Goal: Transaction & Acquisition: Purchase product/service

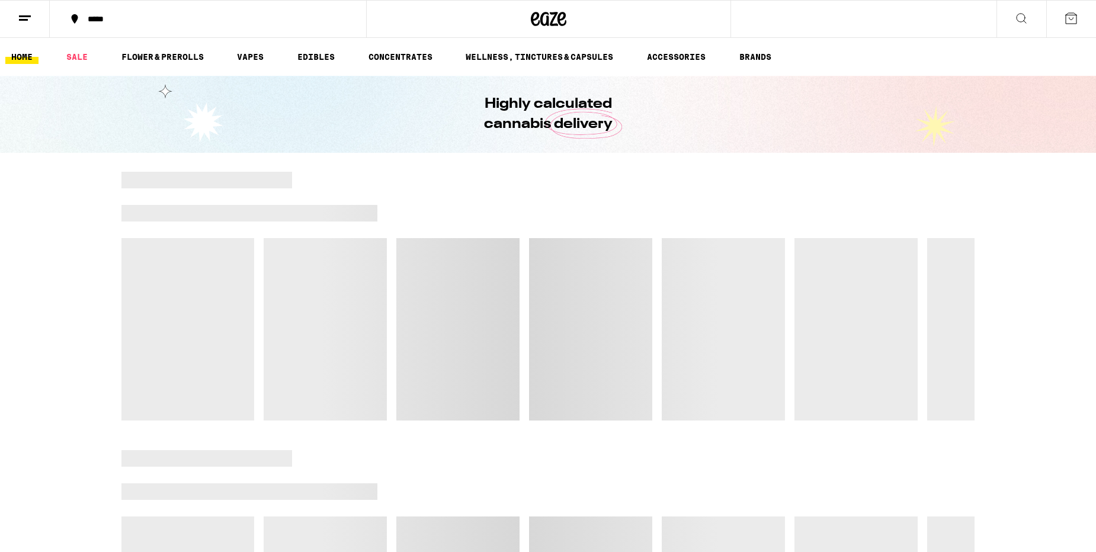
click at [1022, 19] on icon at bounding box center [1021, 18] width 14 height 14
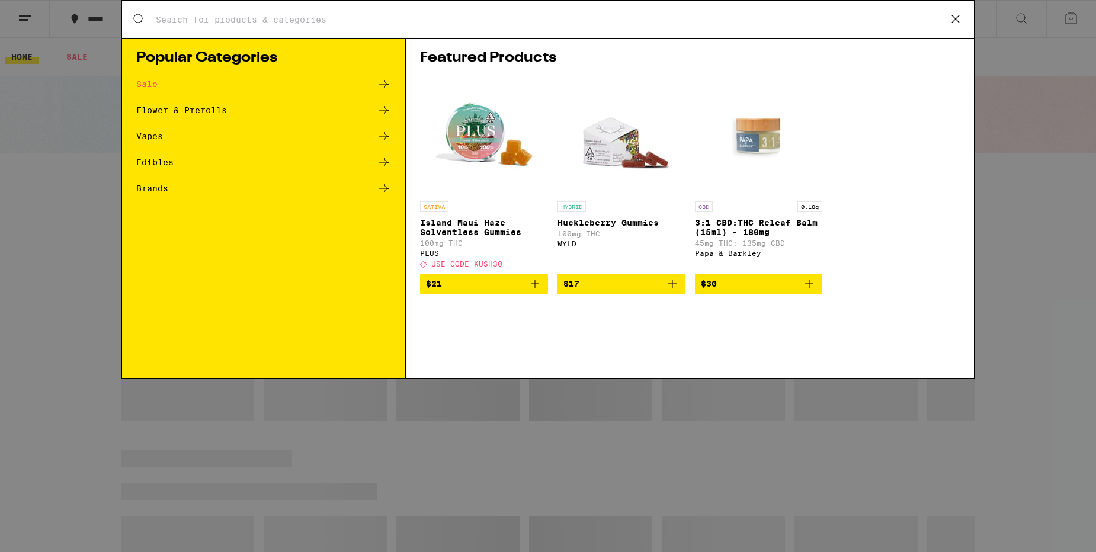
click at [501, 18] on input "Search for Products" at bounding box center [545, 19] width 781 height 11
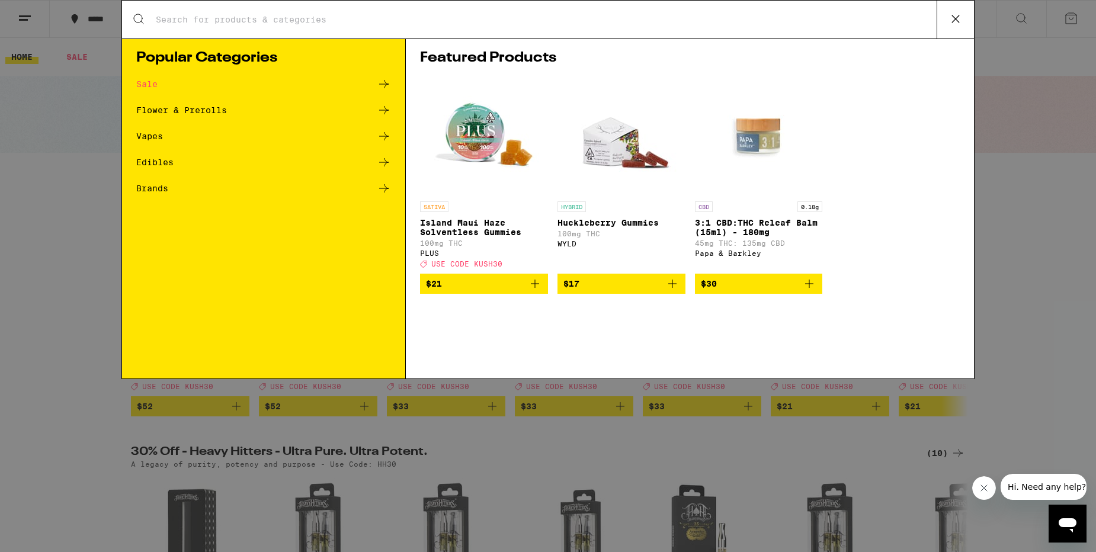
click at [1042, 40] on div "Search for Products Popular Categories Sale Flower & Prerolls Vapes Edibles Bra…" at bounding box center [548, 276] width 1096 height 552
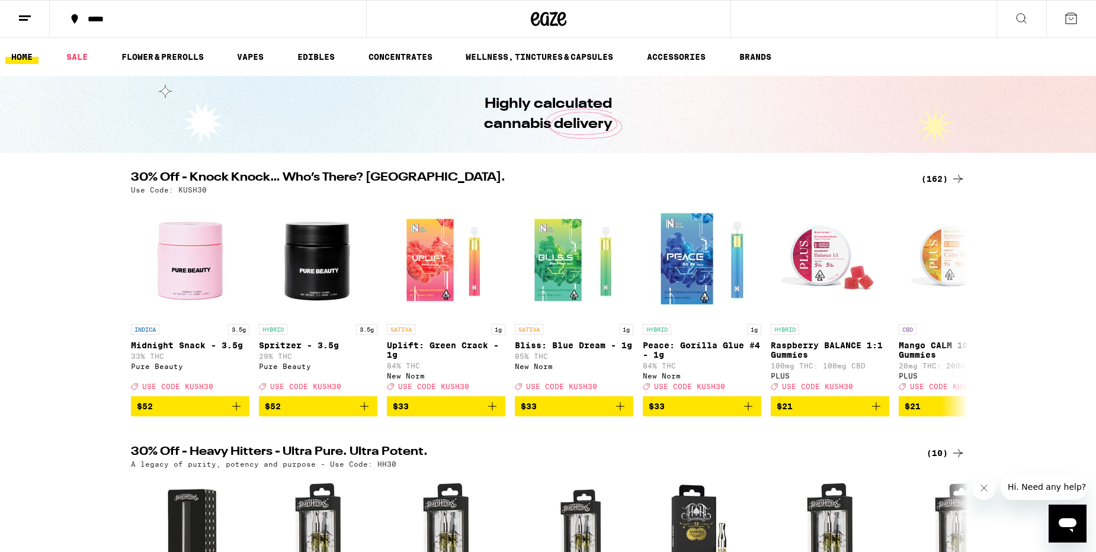
click at [1015, 23] on icon at bounding box center [1021, 18] width 14 height 14
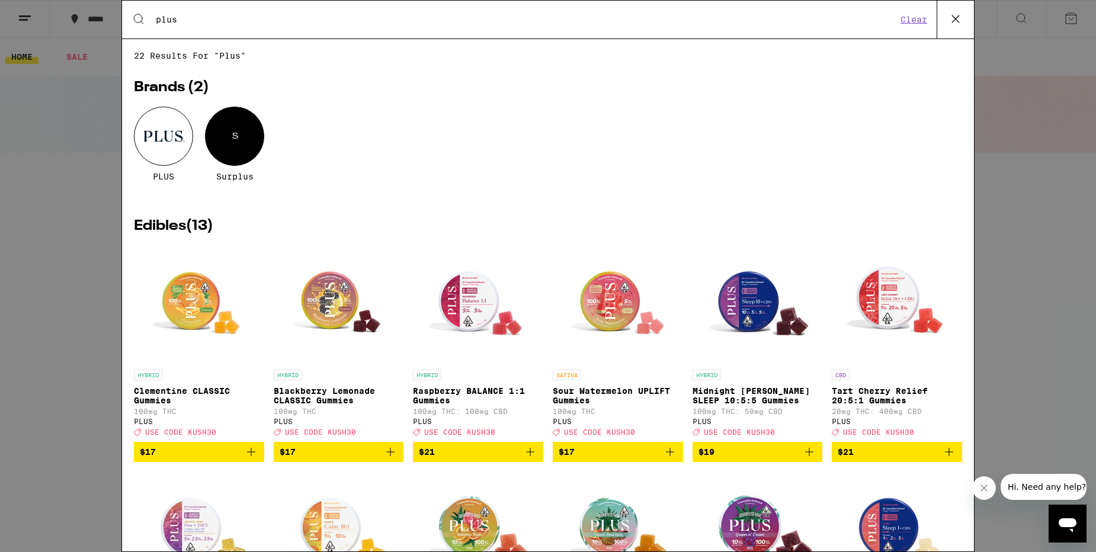
type input "plus"
click at [149, 132] on div at bounding box center [163, 136] width 59 height 59
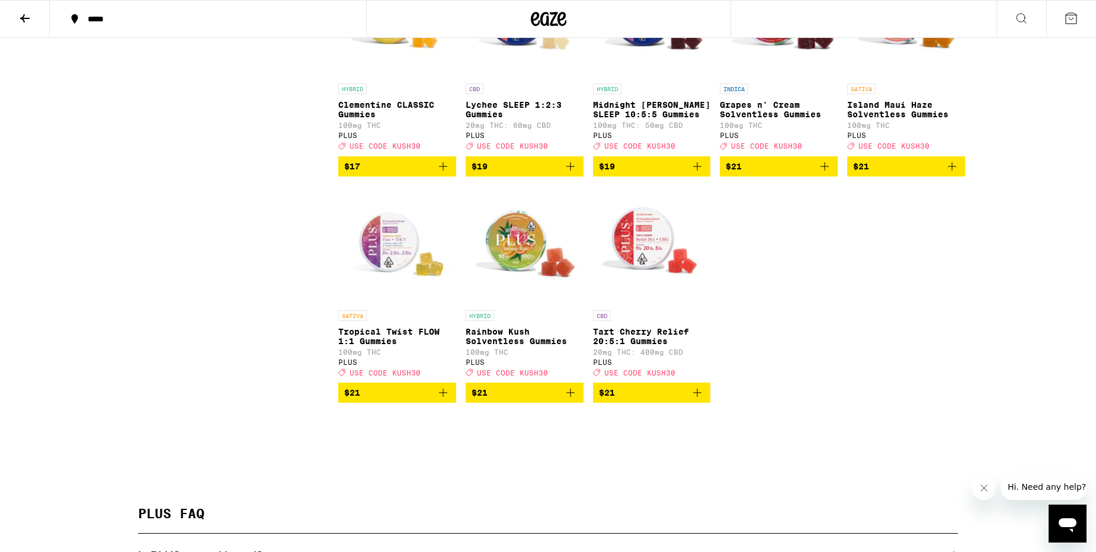
scroll to position [650, 0]
